Goal: Task Accomplishment & Management: Complete application form

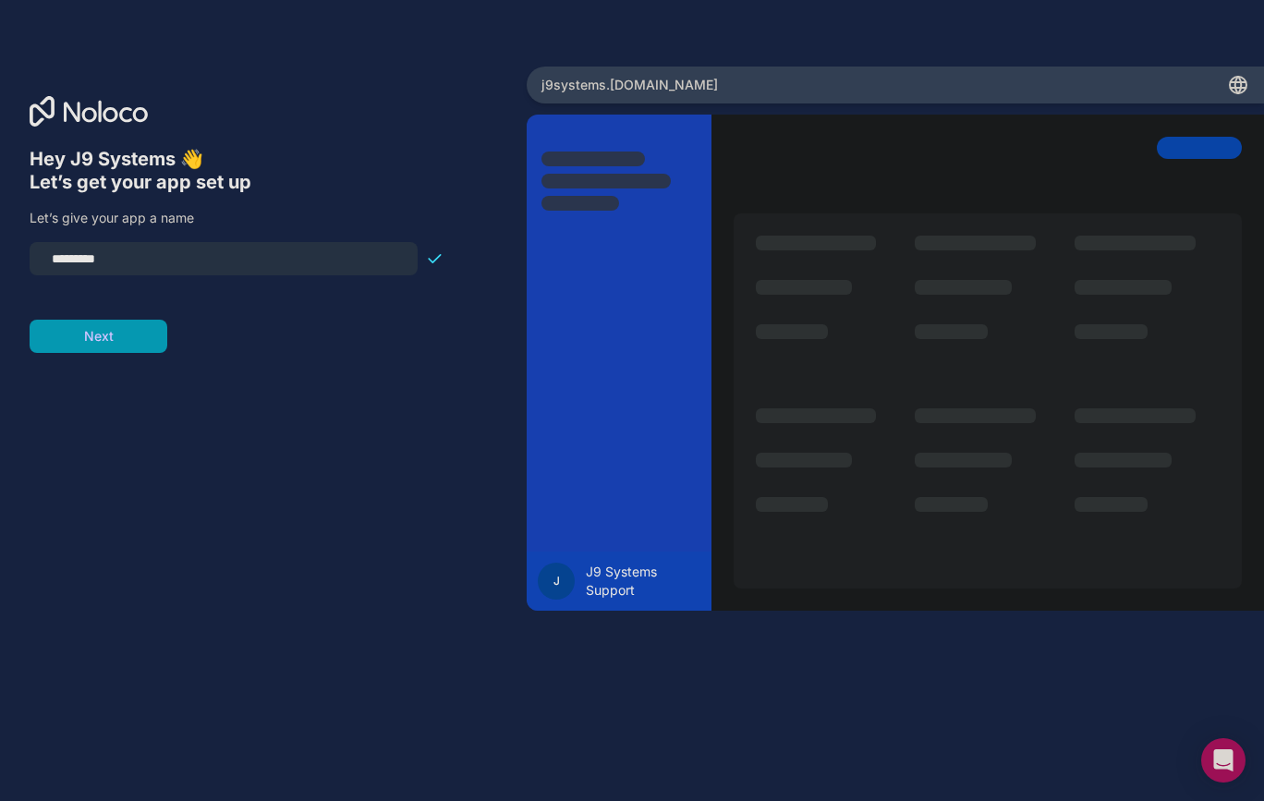
click at [149, 257] on input "*********" at bounding box center [224, 259] width 366 height 26
type input "**********"
click at [126, 321] on button "Next" at bounding box center [99, 336] width 138 height 33
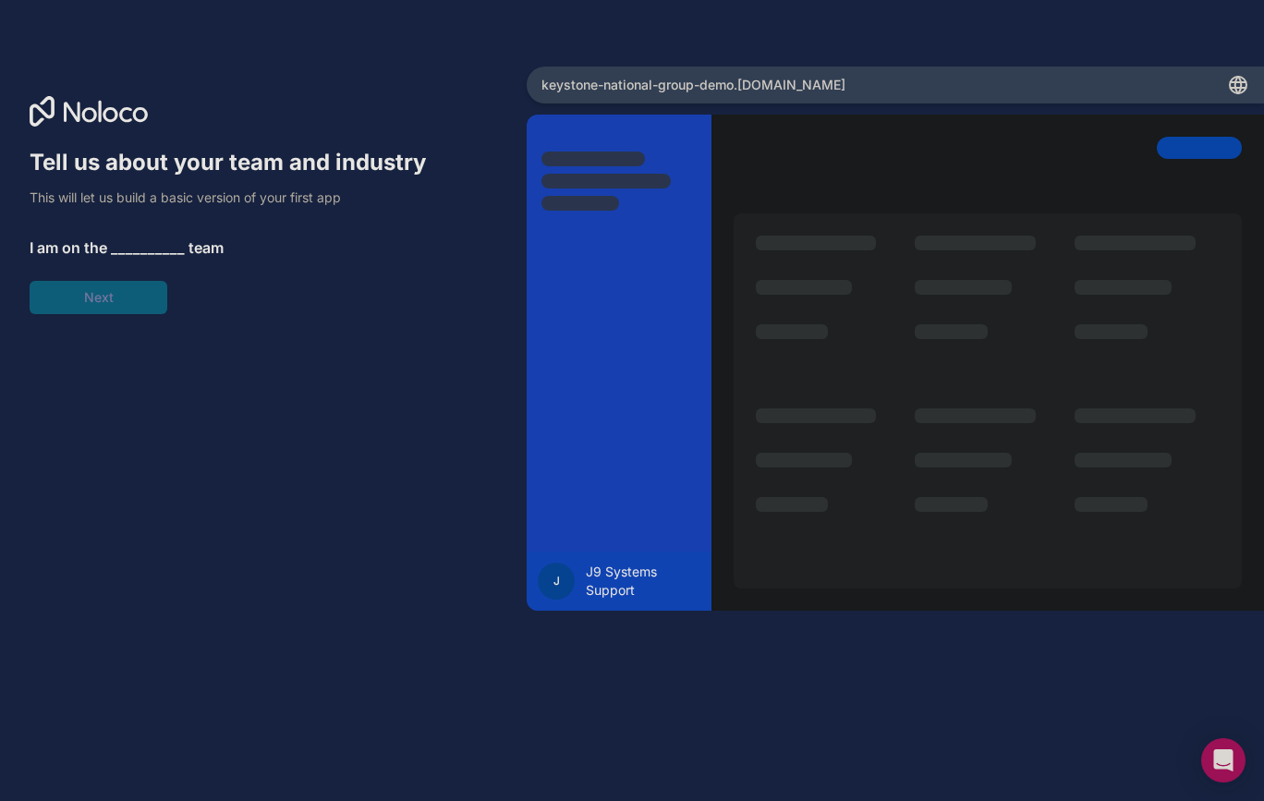
click at [139, 249] on span "__________" at bounding box center [148, 247] width 74 height 22
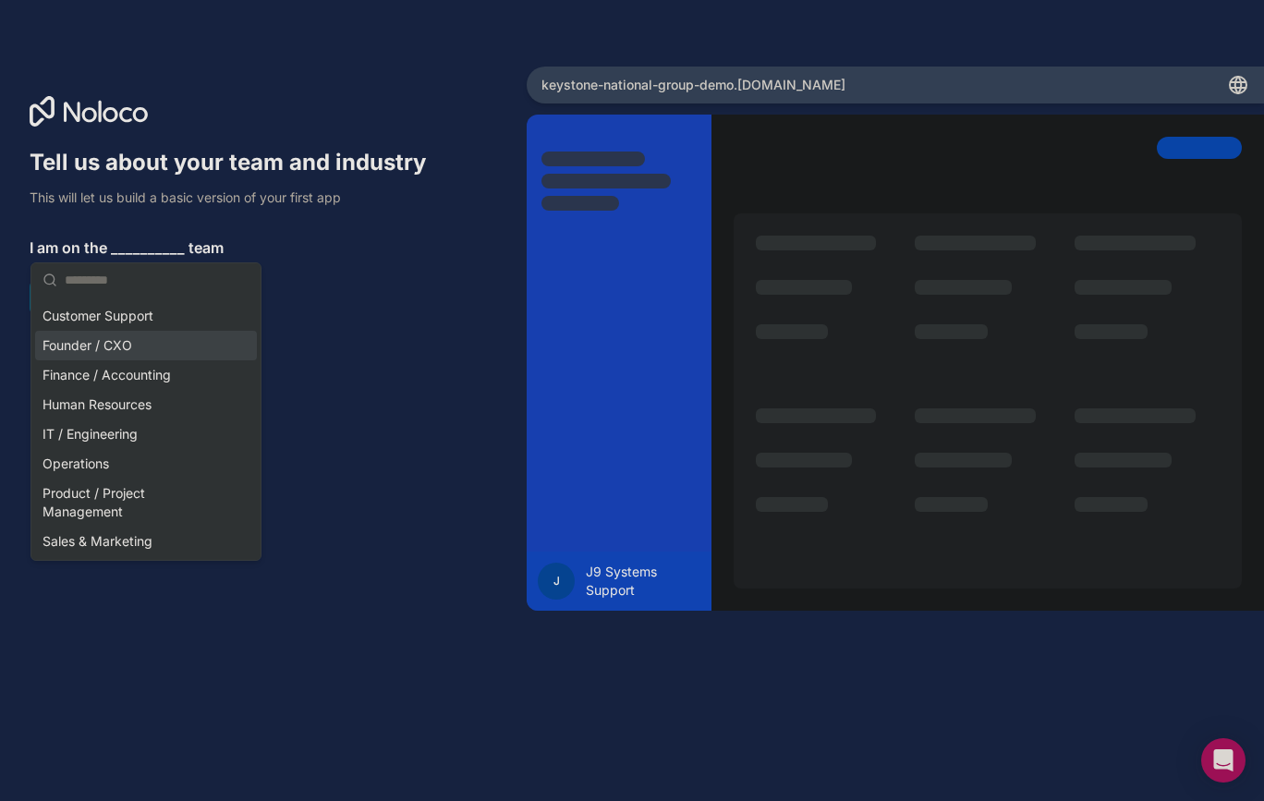
click at [135, 345] on div "Founder / CXO" at bounding box center [146, 346] width 222 height 30
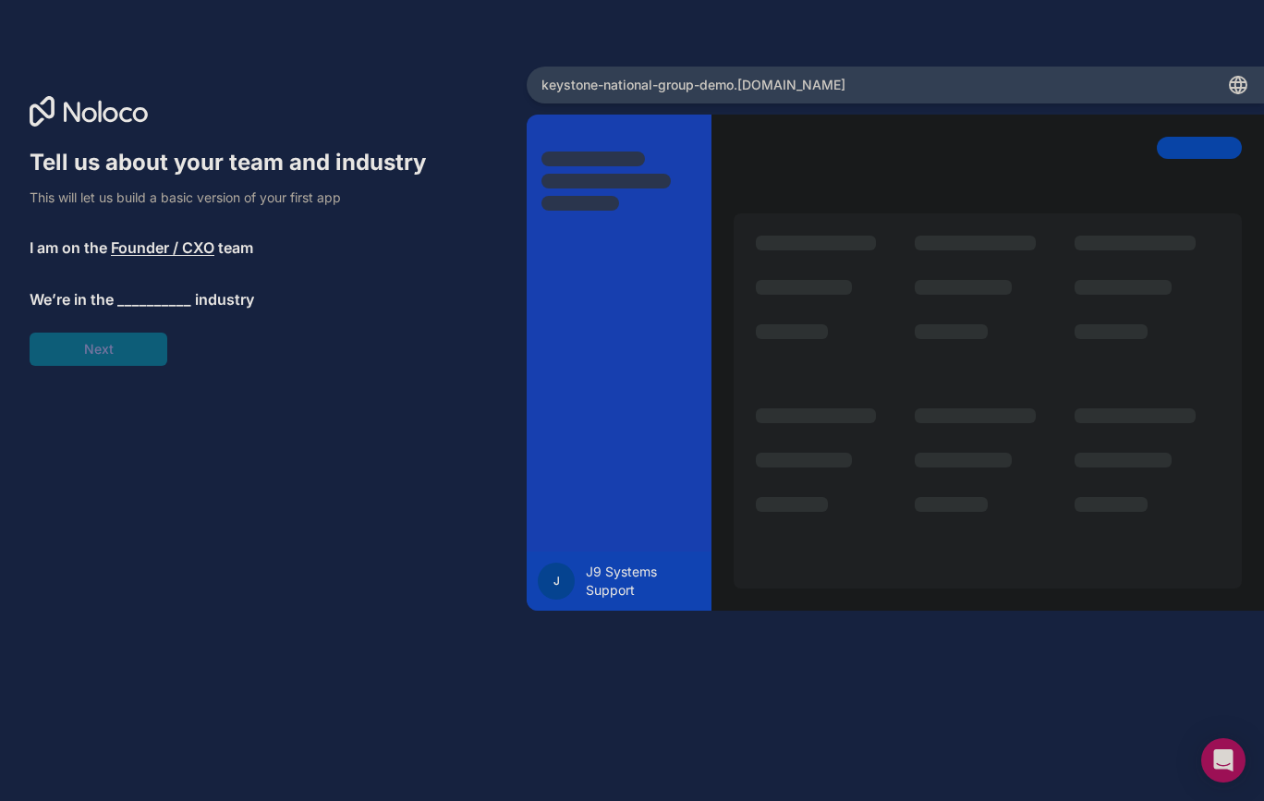
click at [131, 302] on span "__________" at bounding box center [154, 299] width 74 height 22
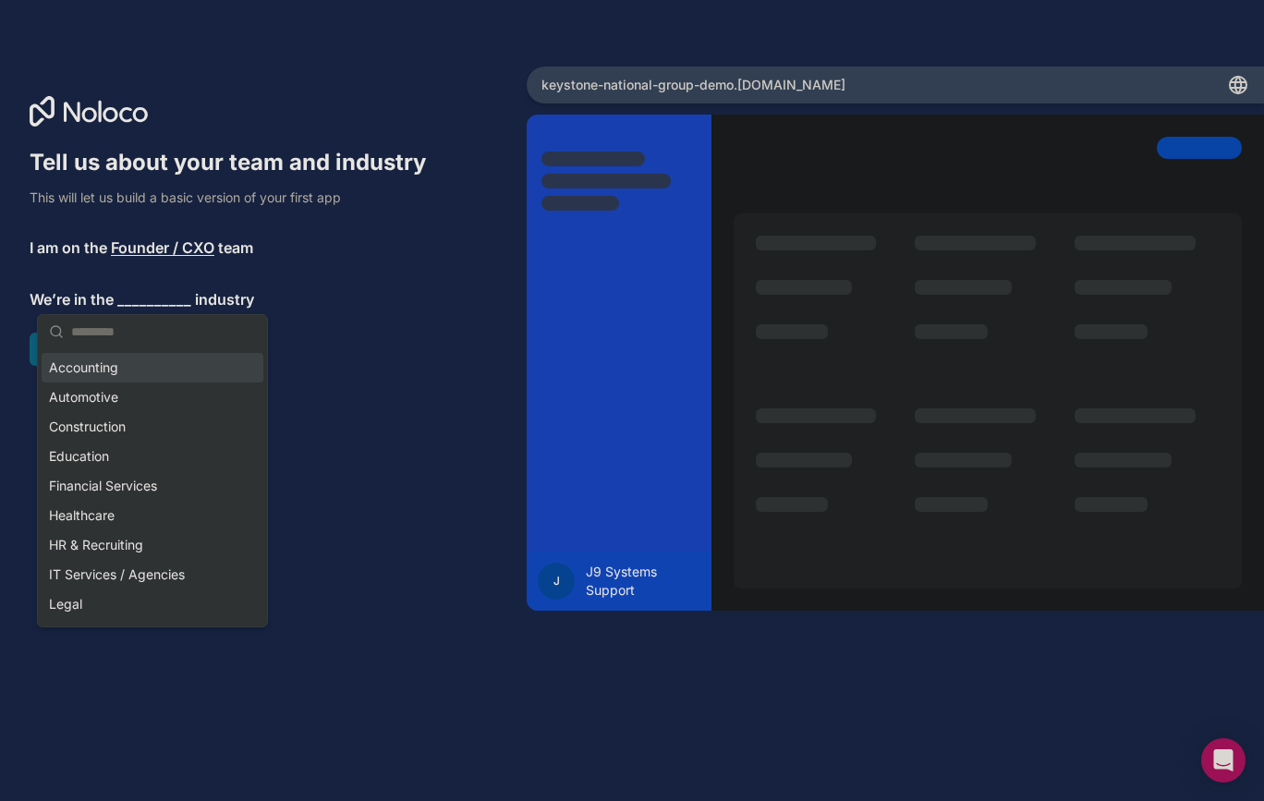
click at [133, 359] on div "Accounting" at bounding box center [153, 368] width 222 height 30
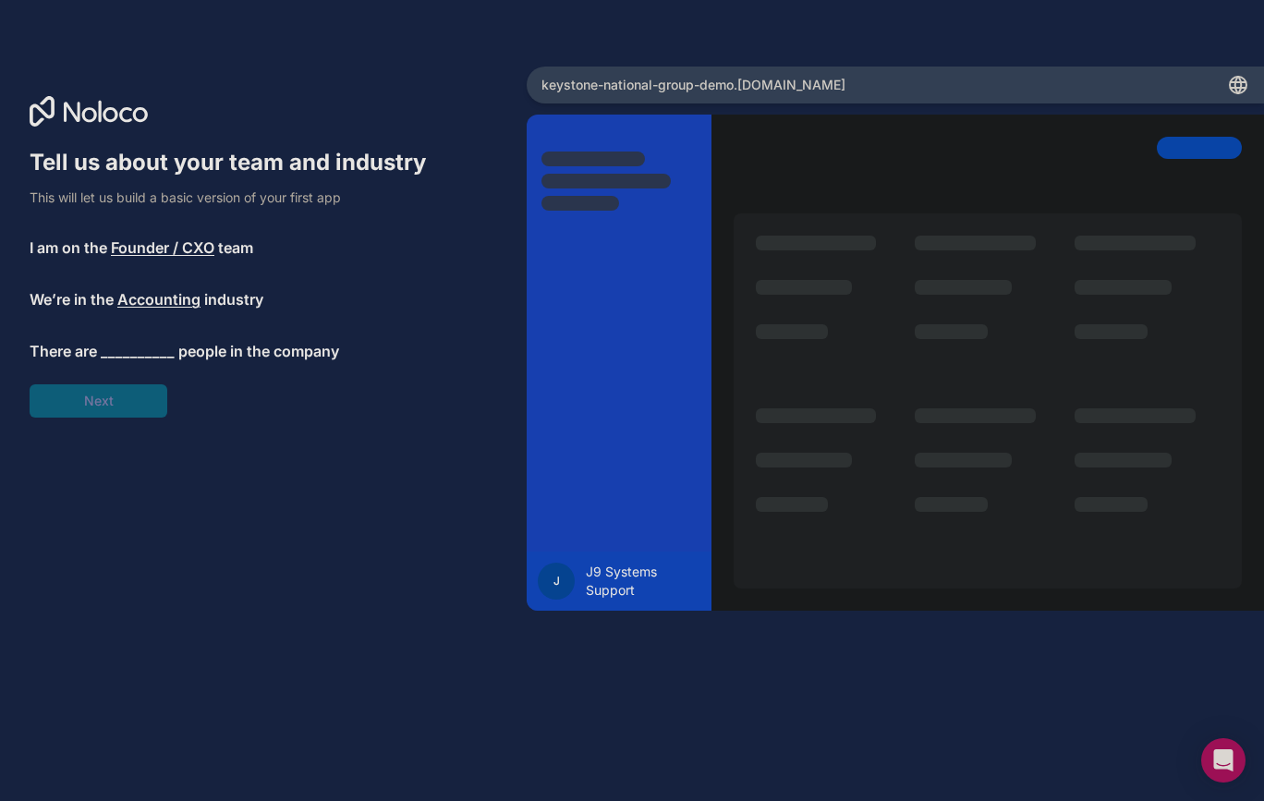
click at [152, 347] on span "__________" at bounding box center [138, 351] width 74 height 22
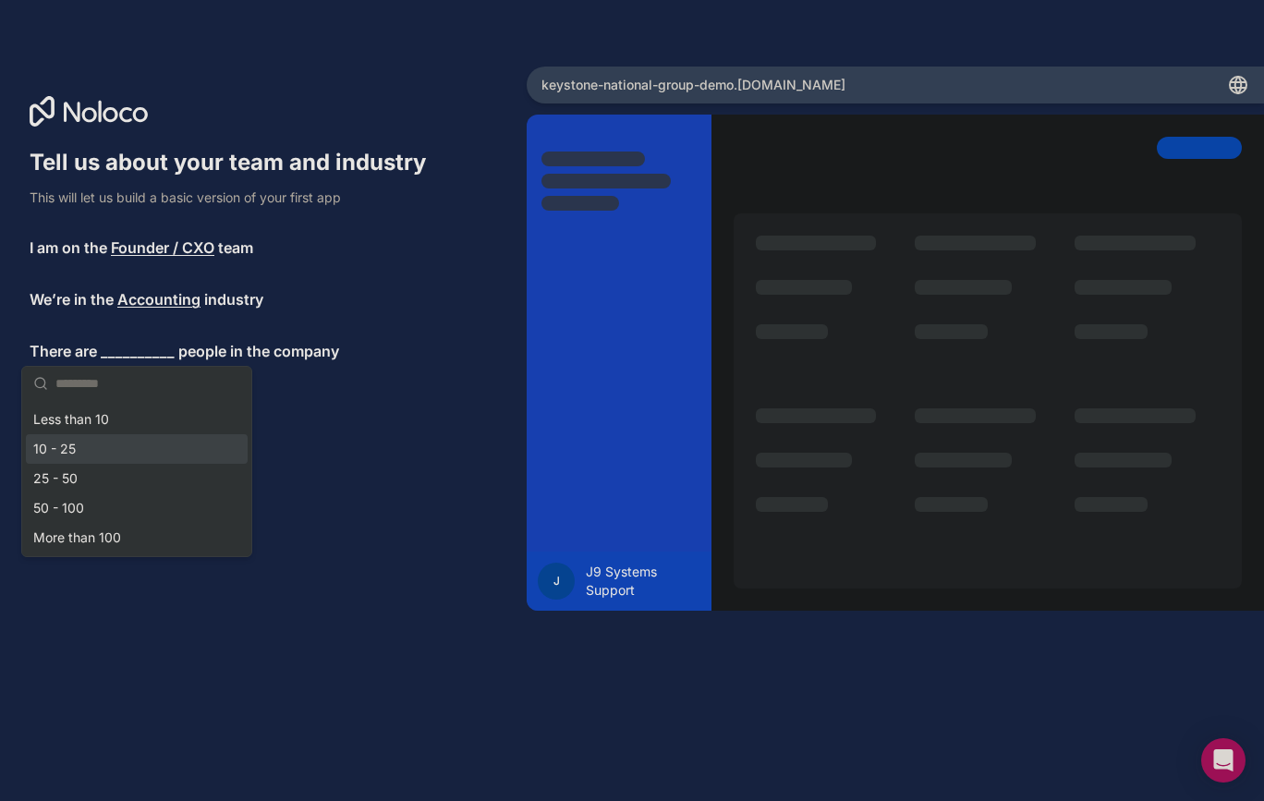
click at [97, 443] on div "10 - 25" at bounding box center [137, 449] width 222 height 30
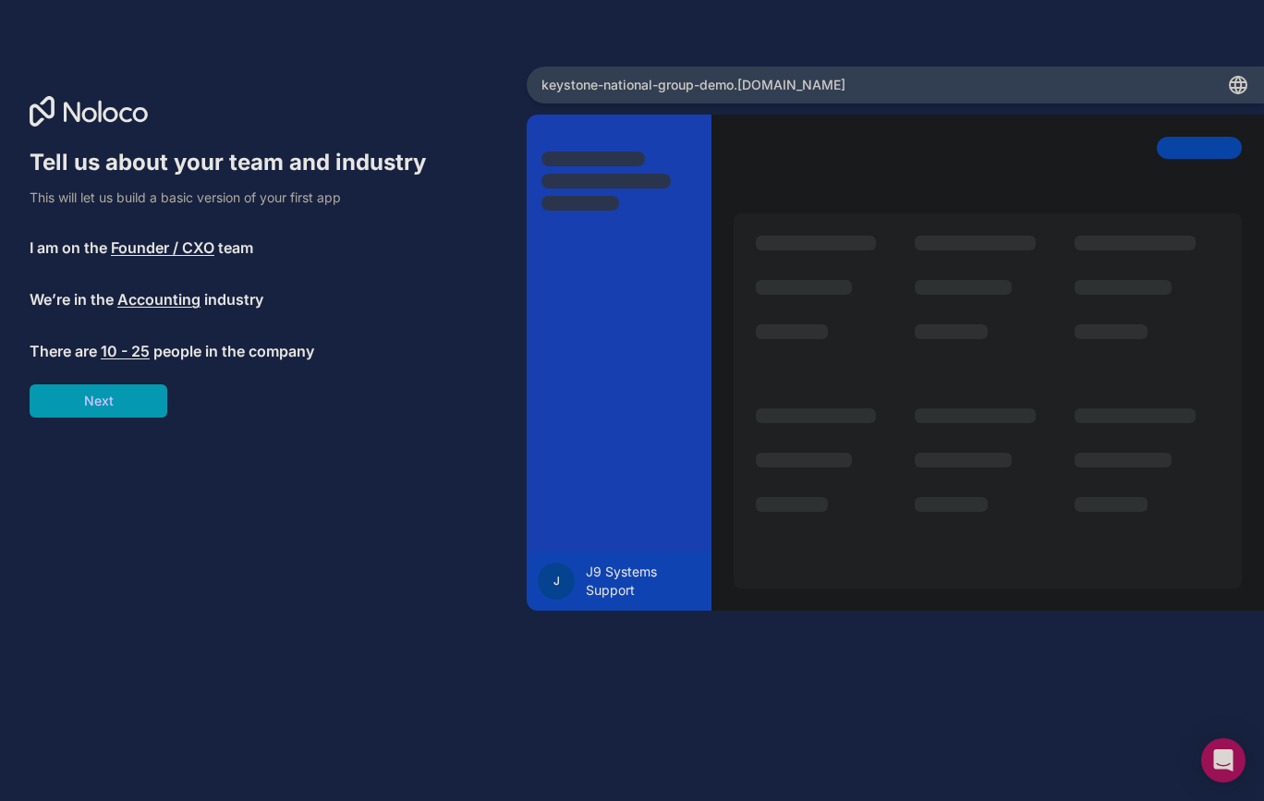
click at [125, 354] on span "10 - 25" at bounding box center [125, 351] width 49 height 22
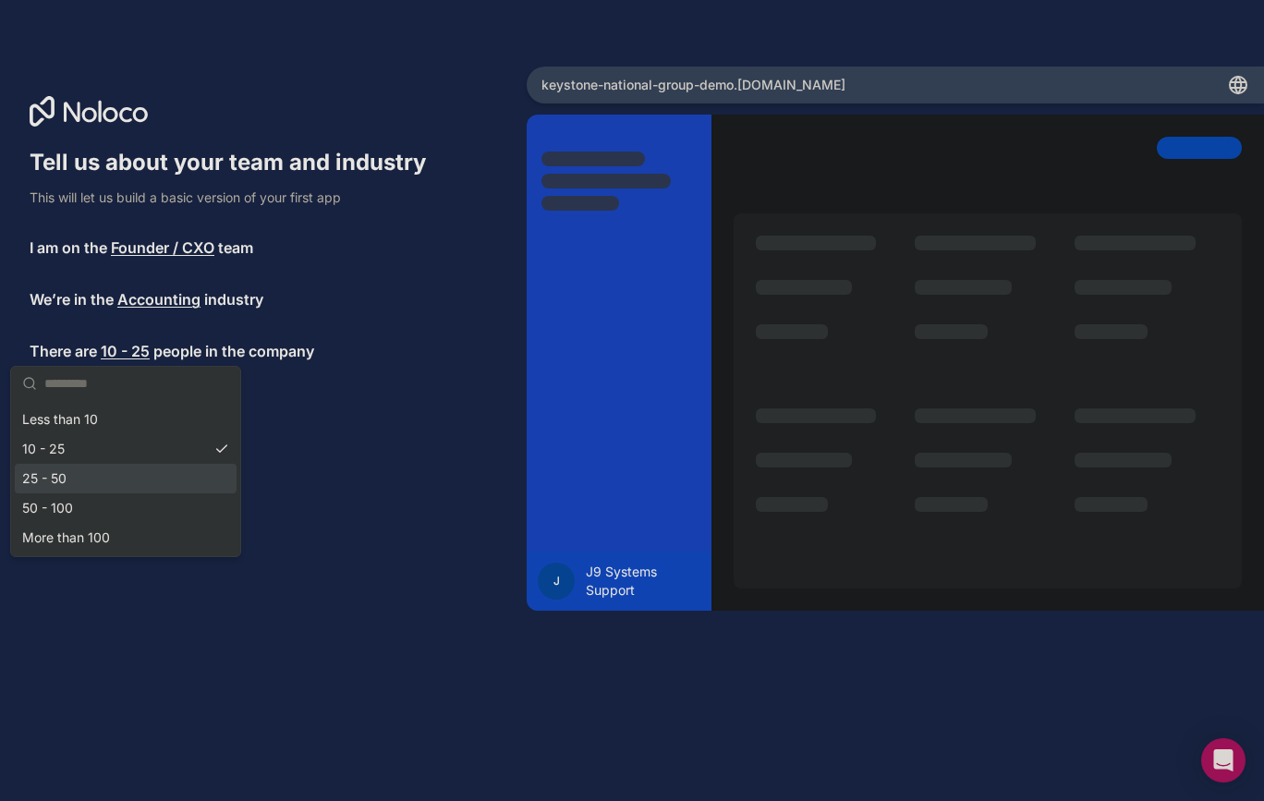
click at [91, 478] on div "25 - 50" at bounding box center [126, 479] width 222 height 30
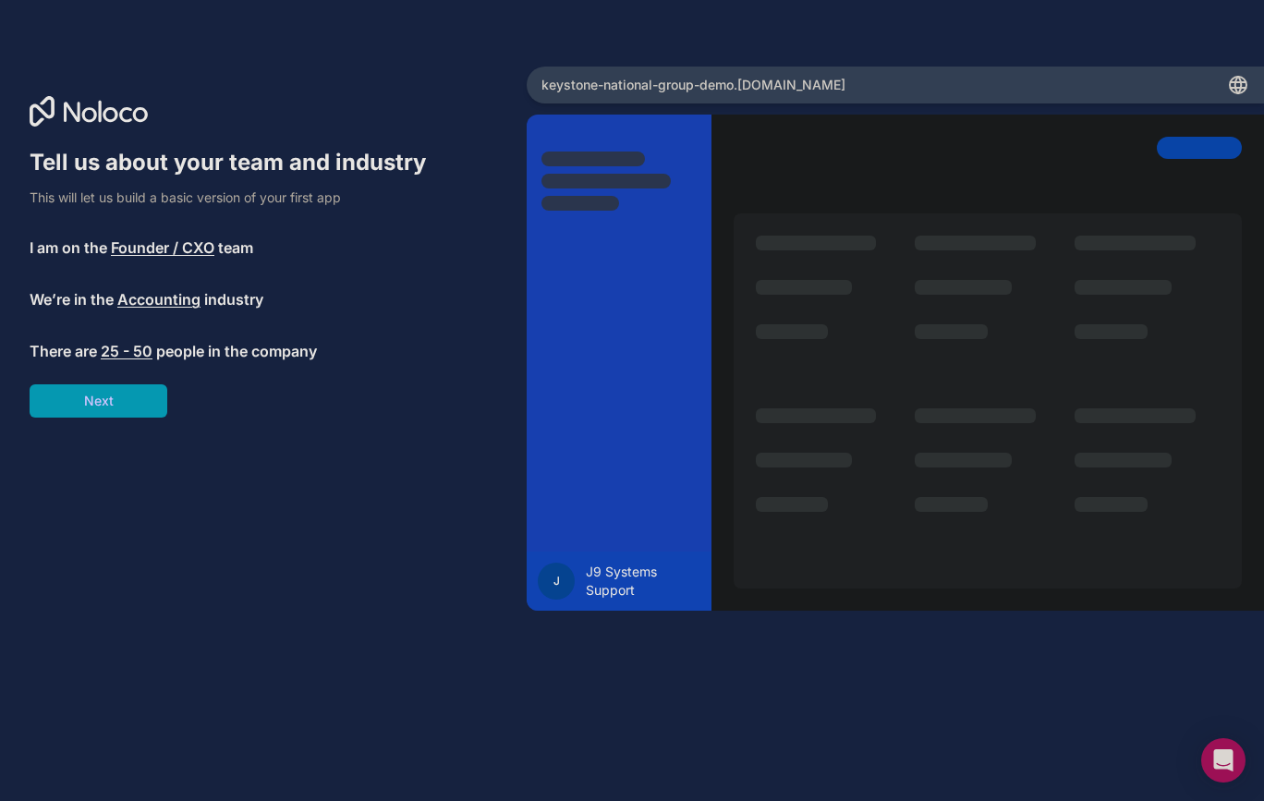
click at [125, 397] on button "Next" at bounding box center [99, 400] width 138 height 33
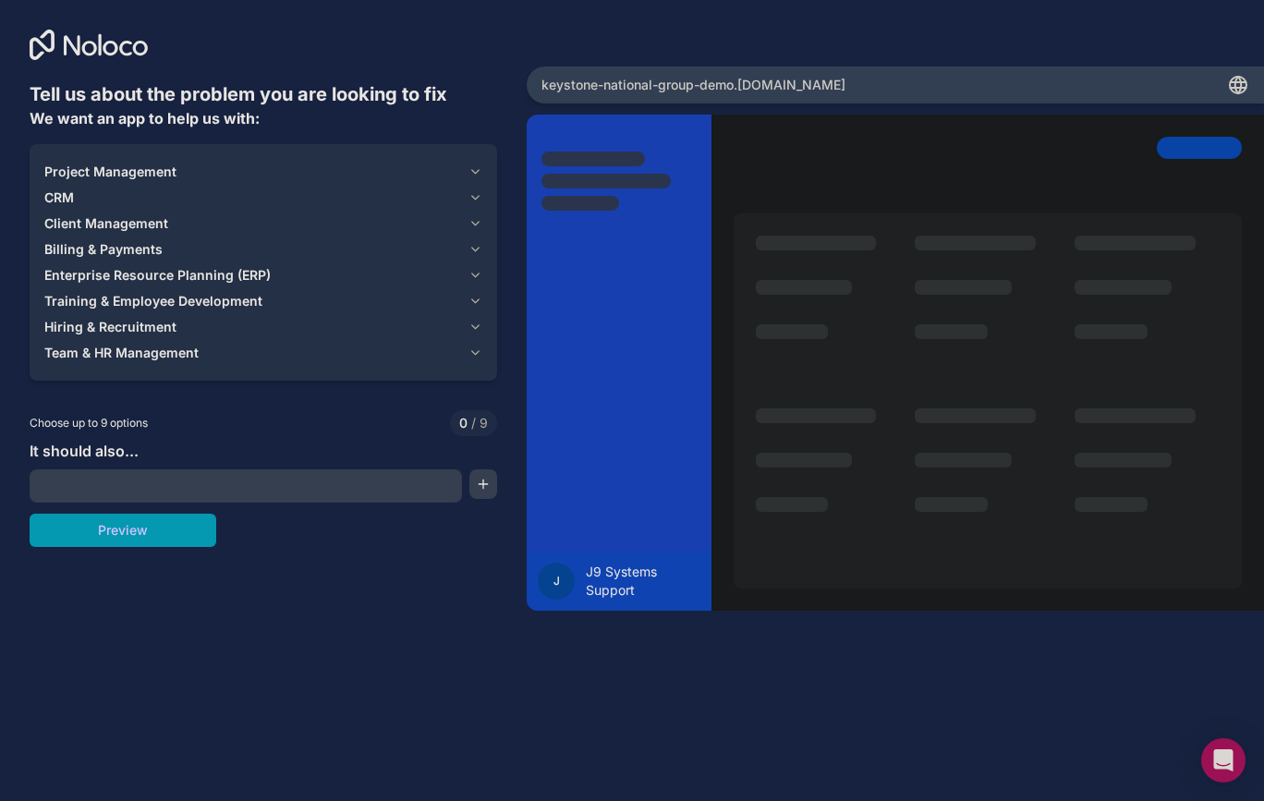
click at [139, 224] on span "Client Management" at bounding box center [106, 223] width 124 height 18
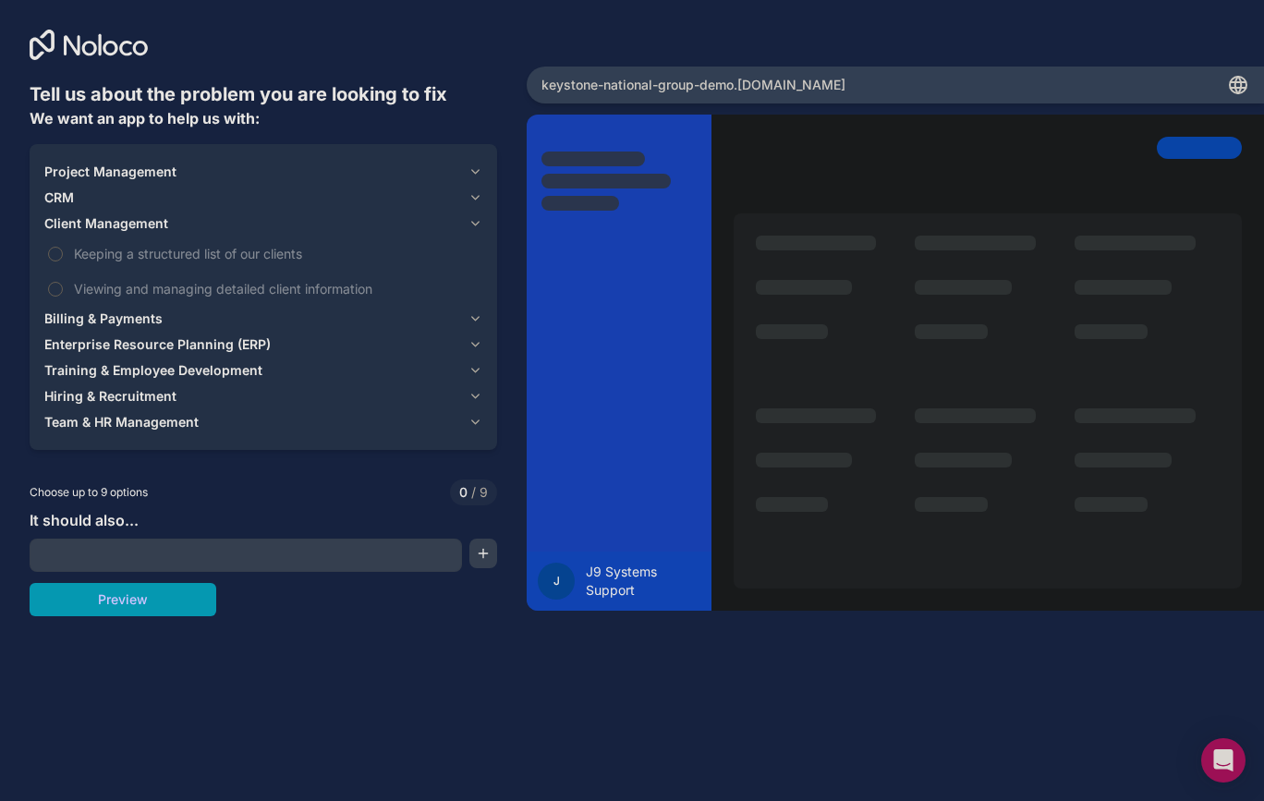
click at [157, 321] on span "Billing & Payments" at bounding box center [103, 318] width 118 height 18
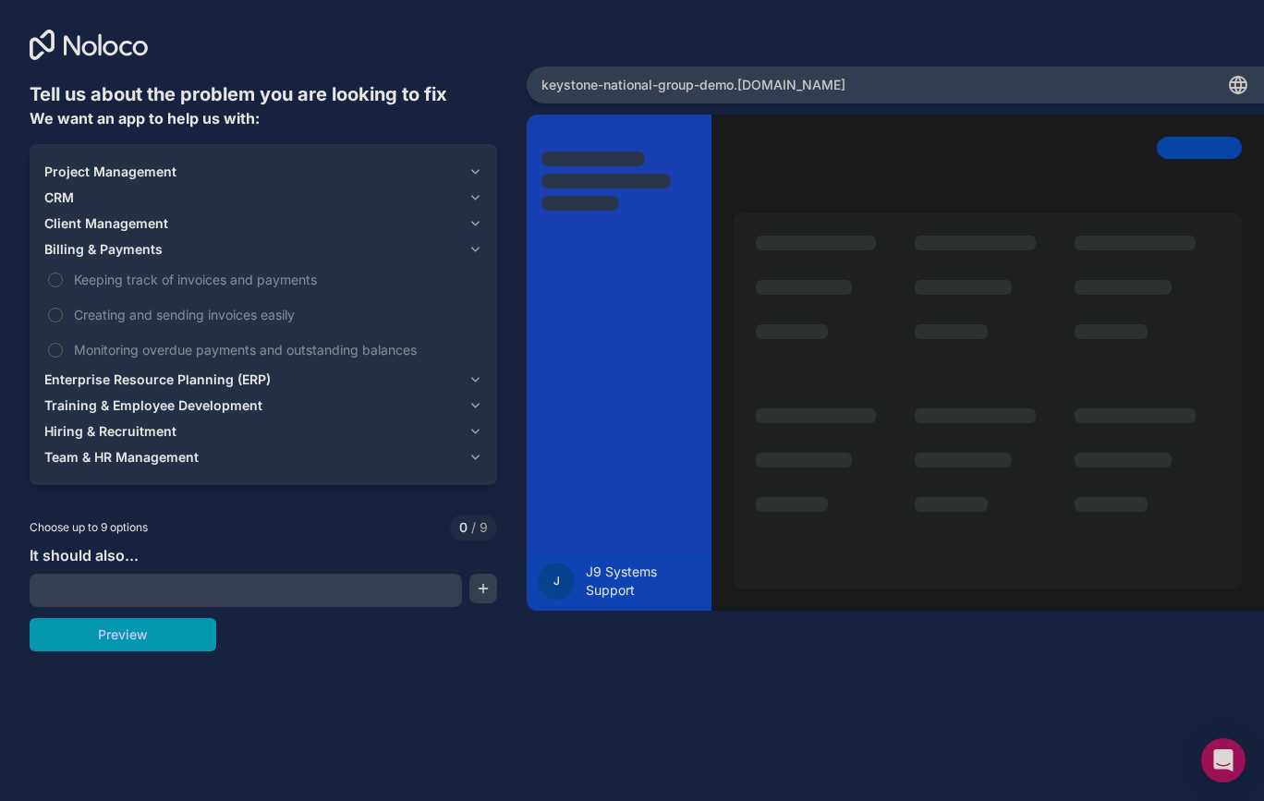
click at [164, 366] on label "Monitoring overdue payments and outstanding balances" at bounding box center [263, 350] width 438 height 34
click at [63, 358] on button "Monitoring overdue payments and outstanding balances" at bounding box center [55, 350] width 15 height 15
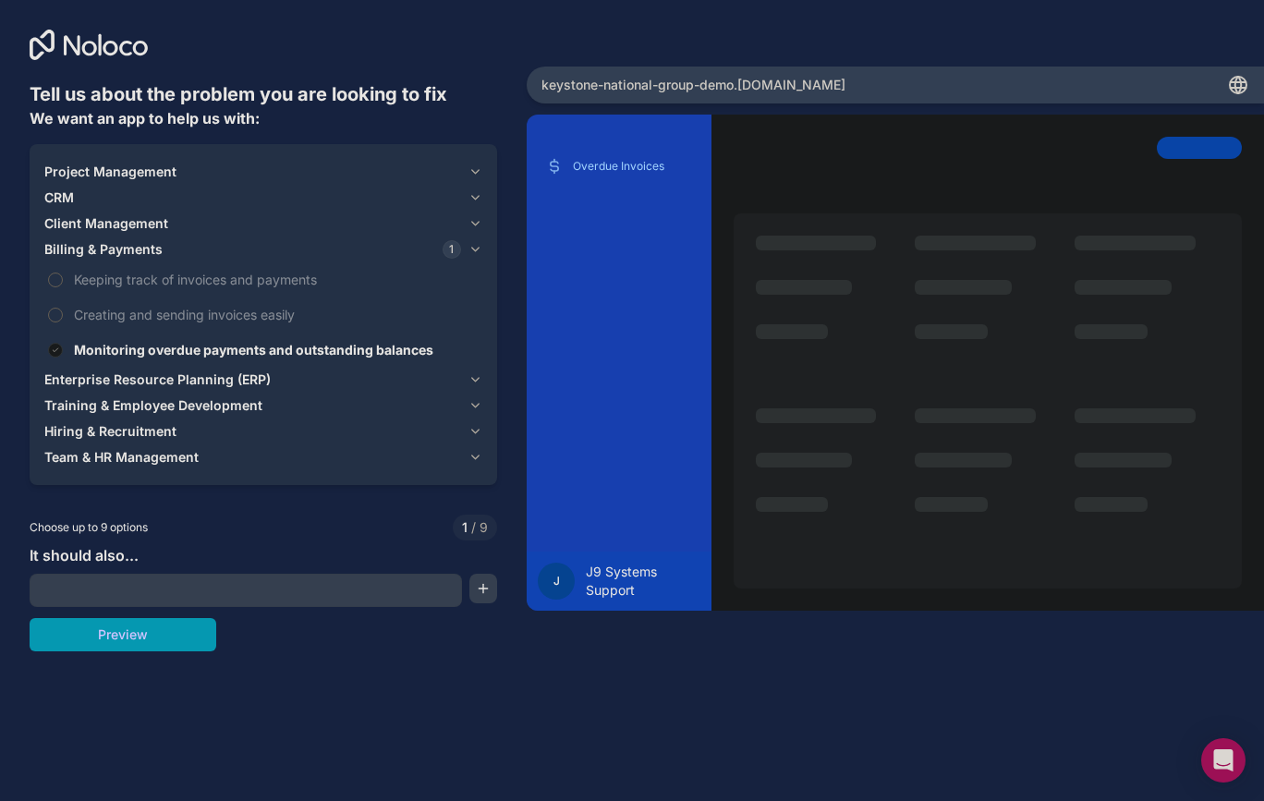
click at [164, 352] on span "Monitoring overdue payments and outstanding balances" at bounding box center [276, 349] width 405 height 19
click at [63, 352] on button "Monitoring overdue payments and outstanding balances" at bounding box center [55, 350] width 15 height 15
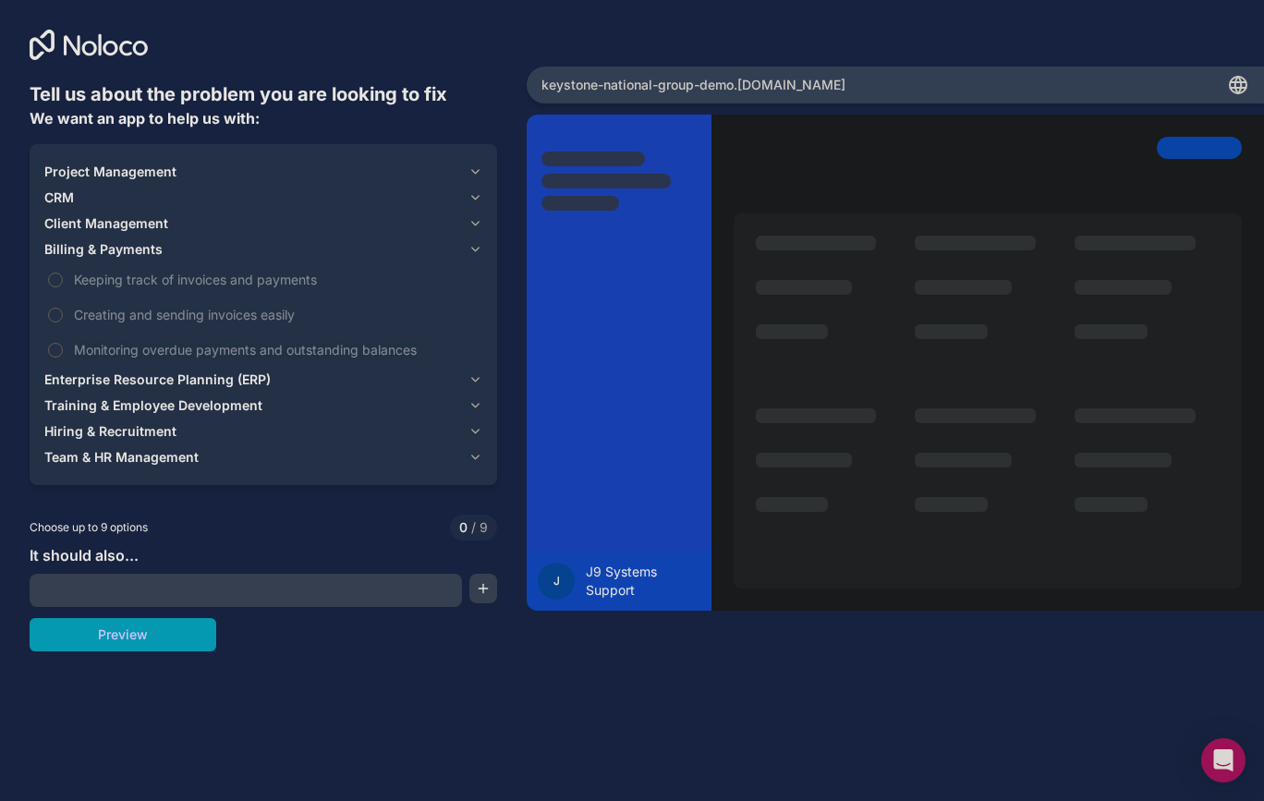
click at [164, 378] on span "Enterprise Resource Planning (ERP)" at bounding box center [157, 379] width 226 height 18
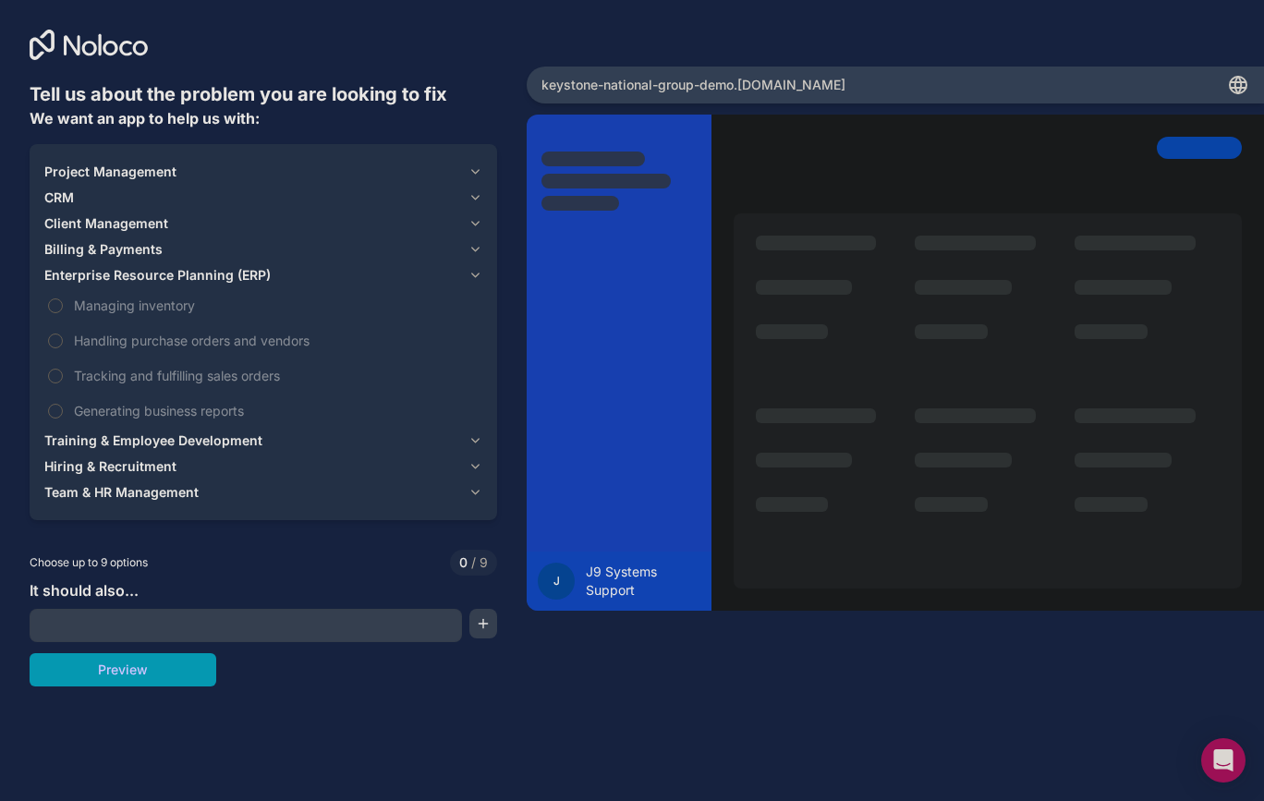
click at [164, 378] on span "Tracking and fulfilling sales orders" at bounding box center [276, 375] width 405 height 19
click at [63, 378] on button "Tracking and fulfilling sales orders" at bounding box center [55, 376] width 15 height 15
click at [164, 378] on span "Tracking and fulfilling sales orders" at bounding box center [276, 375] width 405 height 19
click at [63, 378] on button "Tracking and fulfilling sales orders" at bounding box center [55, 376] width 15 height 15
click at [133, 410] on span "Generating business reports" at bounding box center [276, 410] width 405 height 19
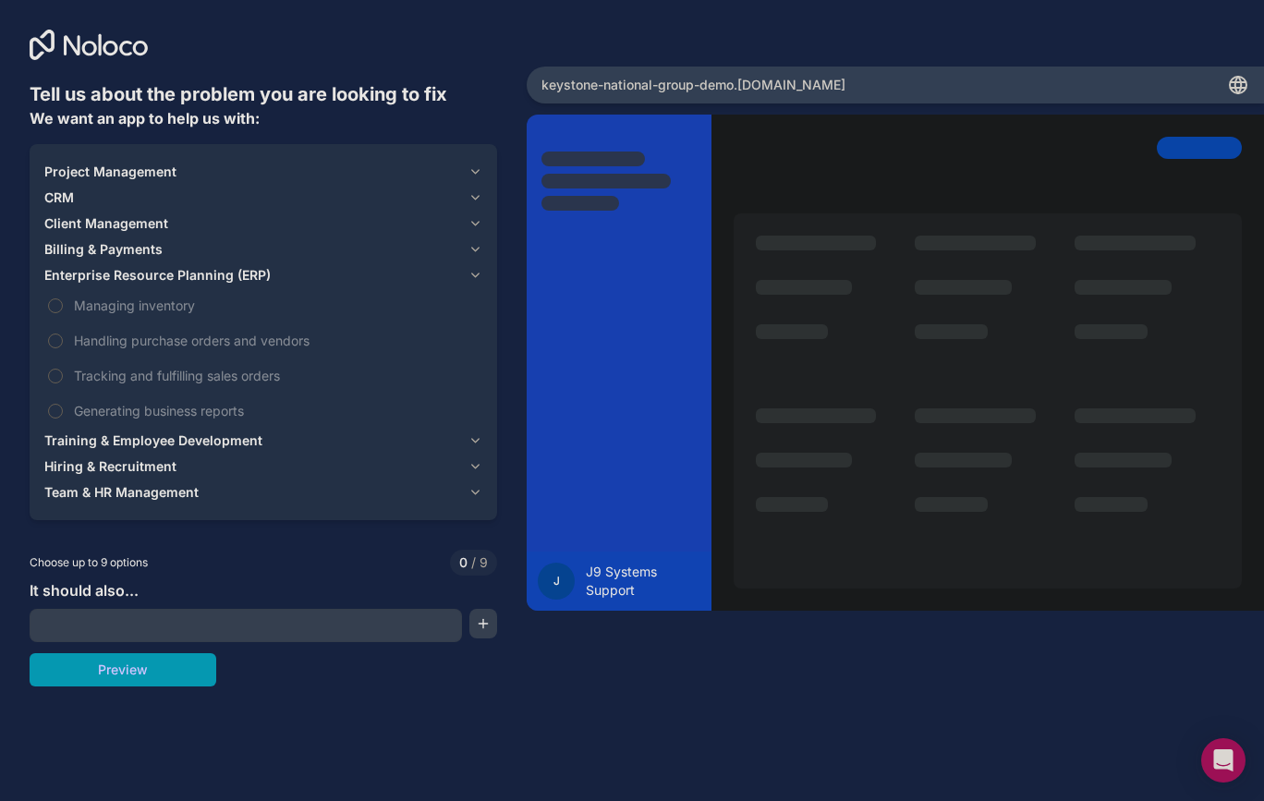
click at [63, 410] on button "Generating business reports" at bounding box center [55, 411] width 15 height 15
click at [175, 675] on button "Preview" at bounding box center [123, 669] width 187 height 33
click at [70, 221] on span "Client Management" at bounding box center [106, 223] width 124 height 18
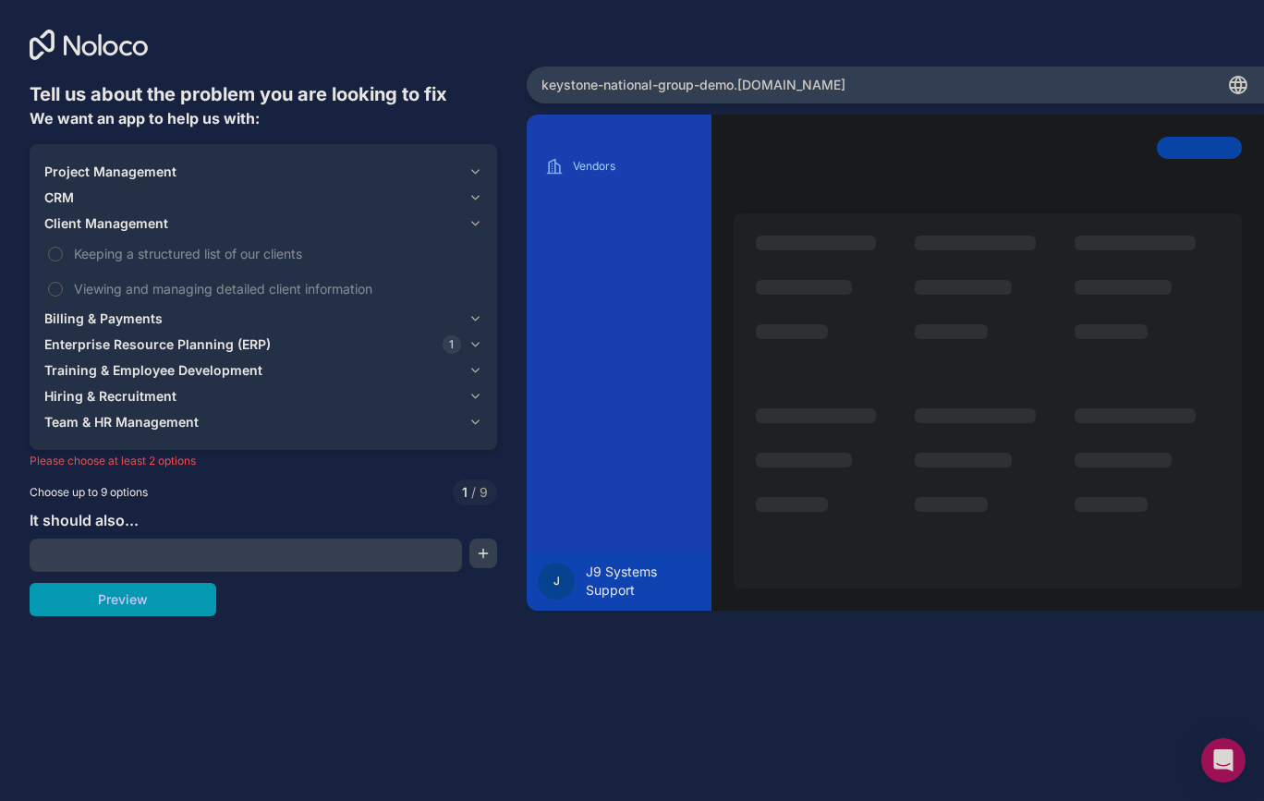
click at [77, 254] on span "Keeping a structured list of our clients" at bounding box center [276, 253] width 405 height 19
click at [63, 254] on button "Keeping a structured list of our clients" at bounding box center [55, 254] width 15 height 15
click at [180, 599] on button "Preview" at bounding box center [123, 599] width 187 height 33
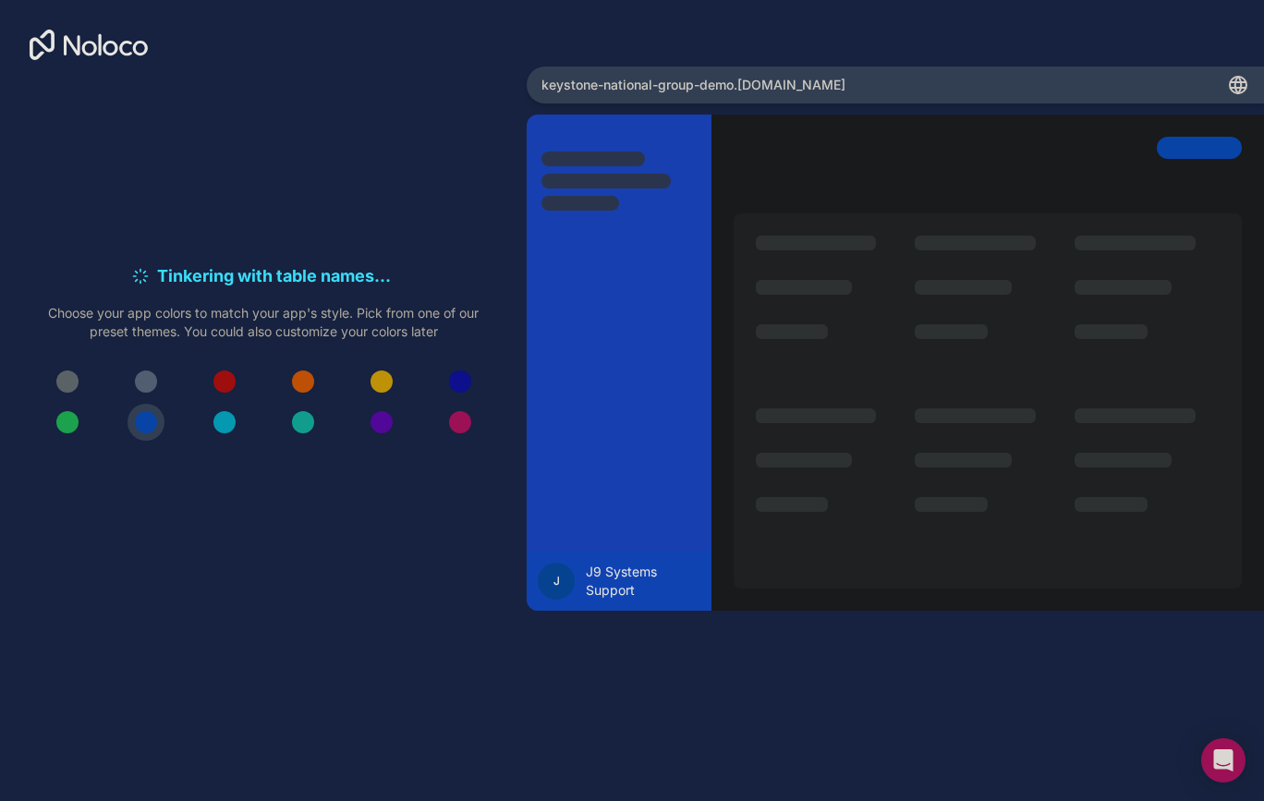
click at [239, 420] on button at bounding box center [224, 422] width 37 height 37
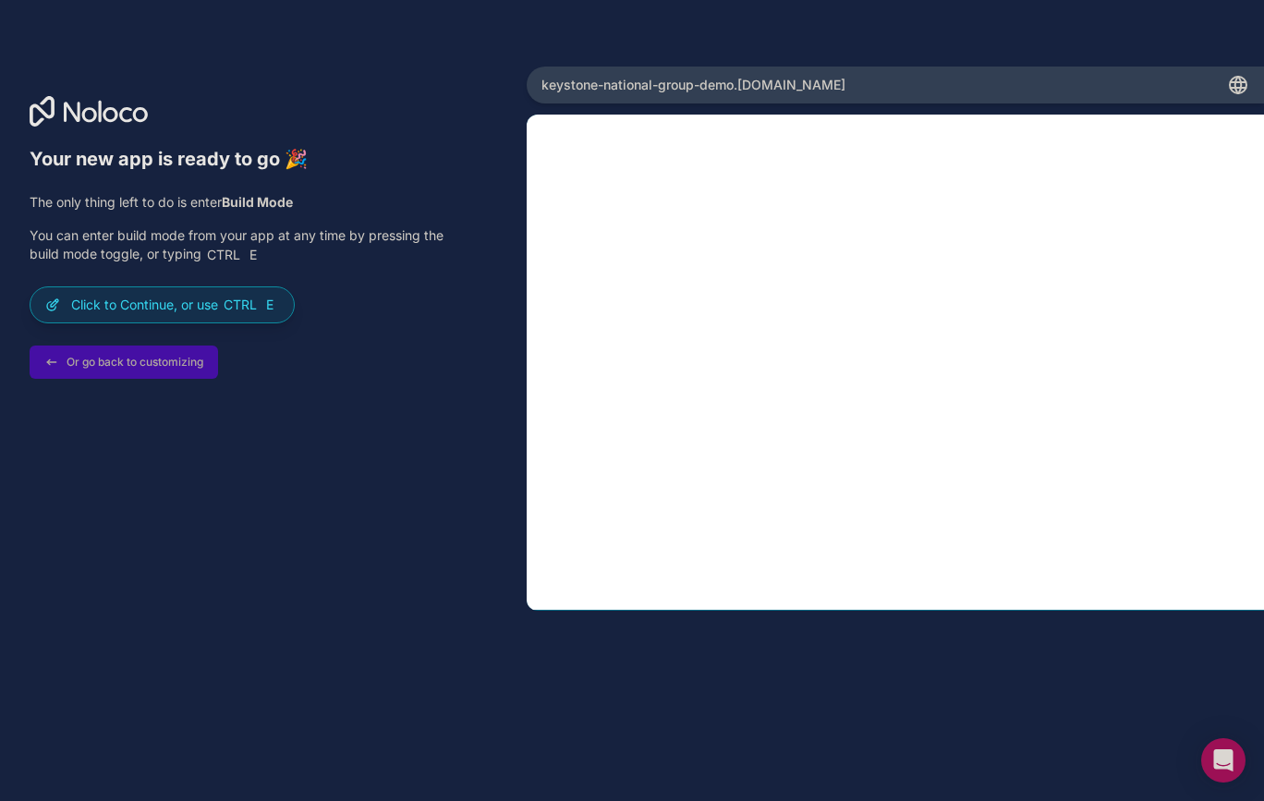
click at [209, 305] on p "Click to Continue, or use Ctrl E" at bounding box center [175, 305] width 208 height 18
